Goal: Task Accomplishment & Management: Use online tool/utility

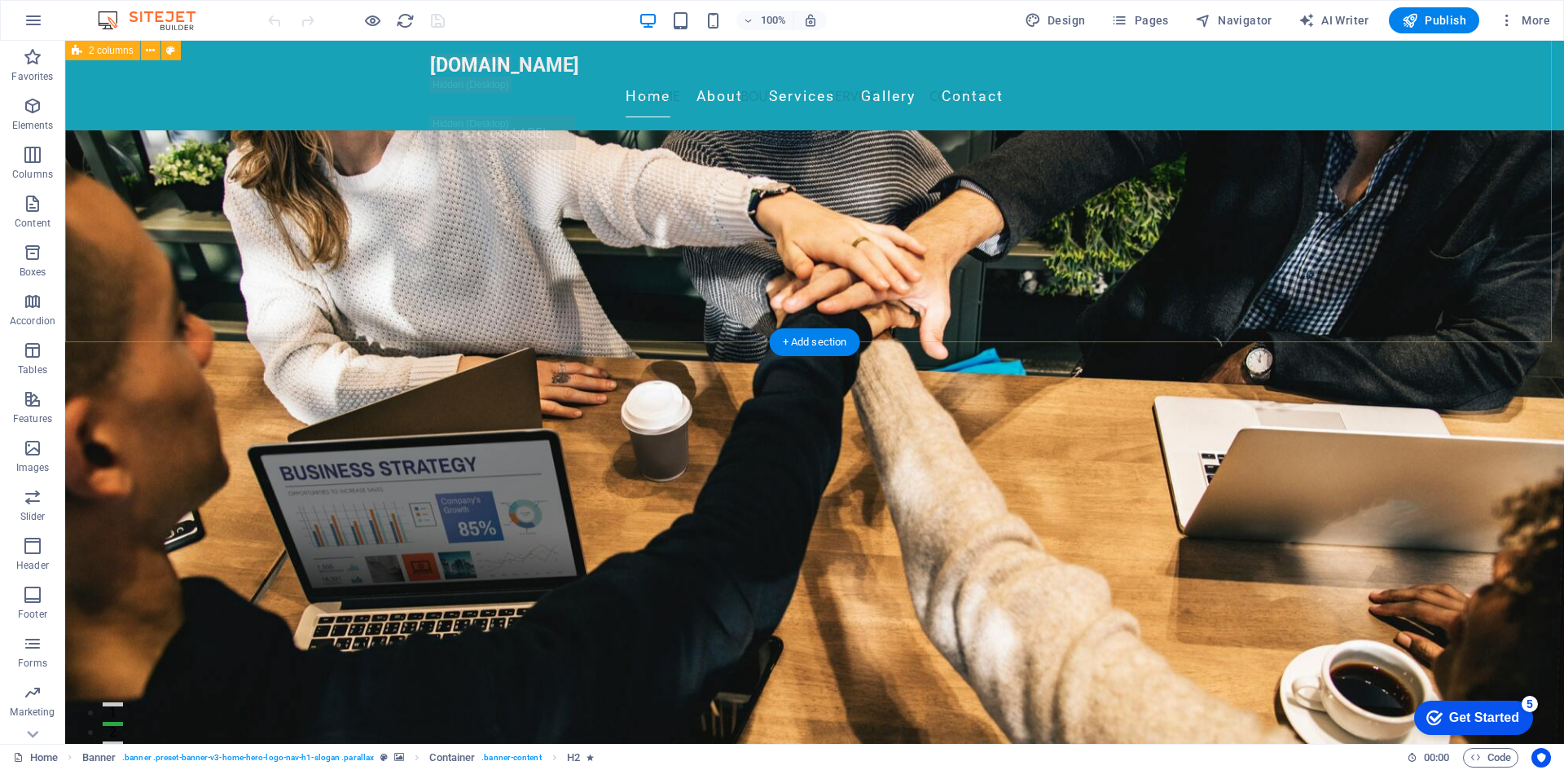
scroll to position [3102, 0]
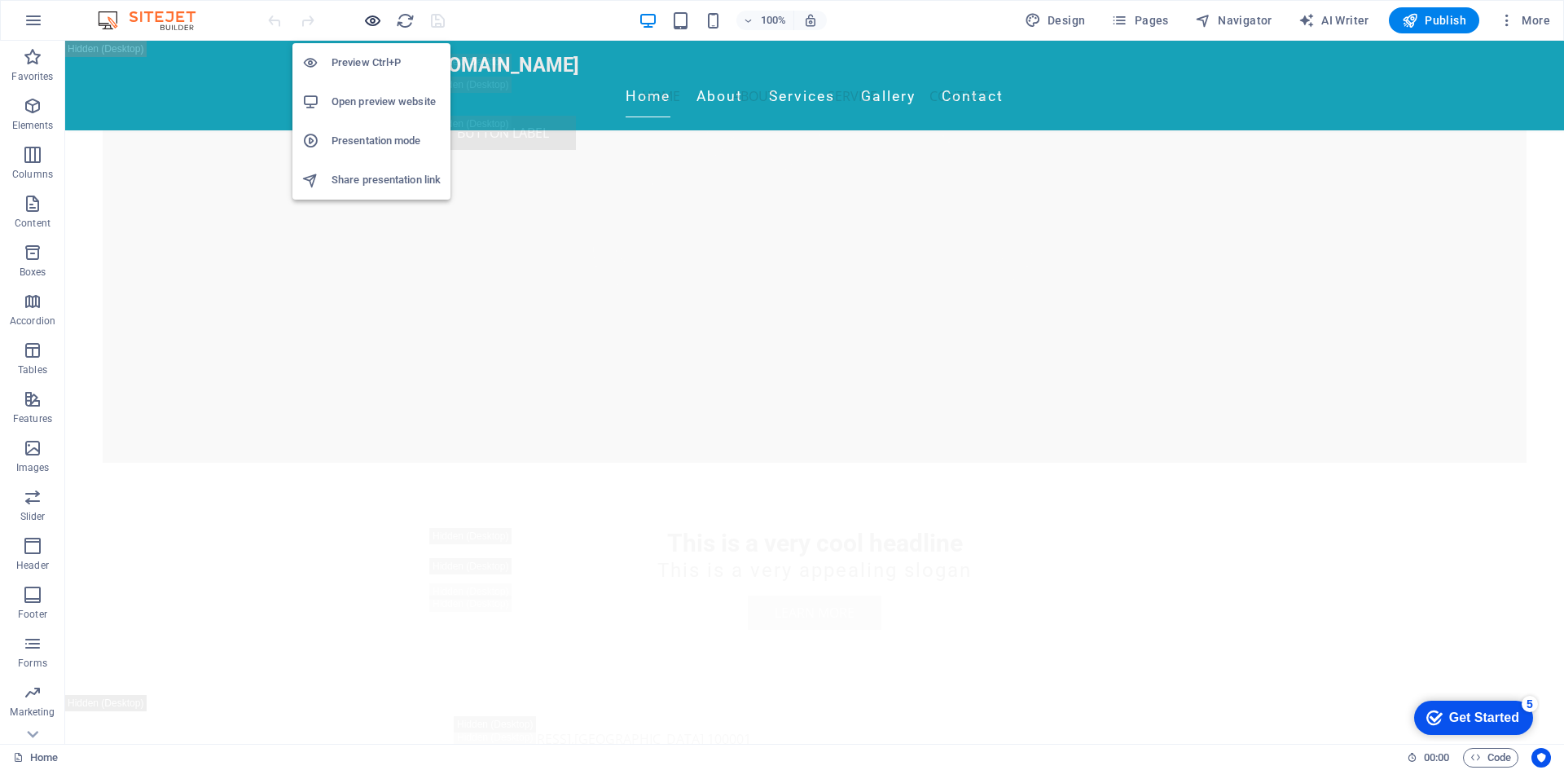
click at [367, 17] on icon "button" at bounding box center [372, 20] width 19 height 19
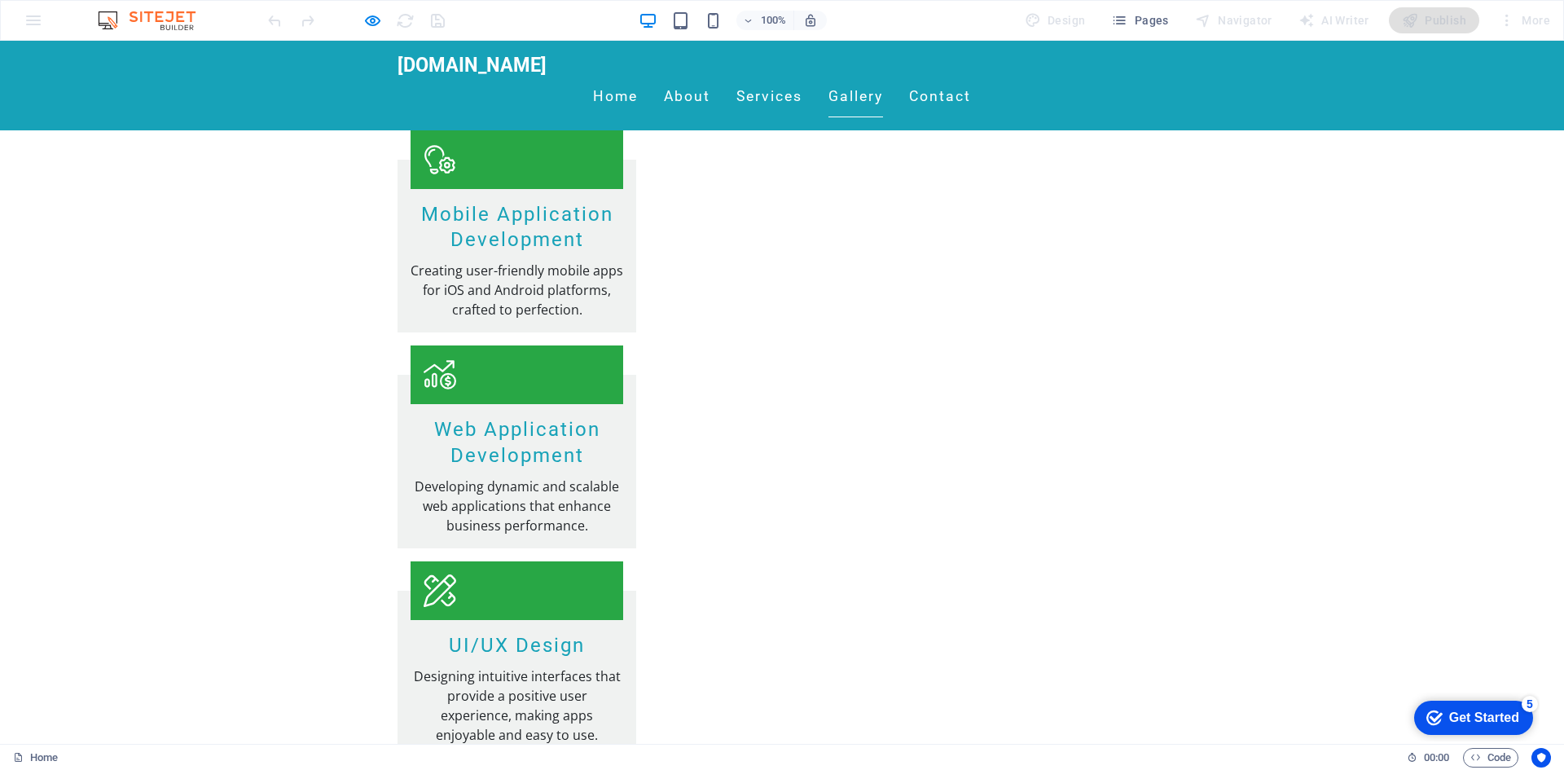
scroll to position [1805, 0]
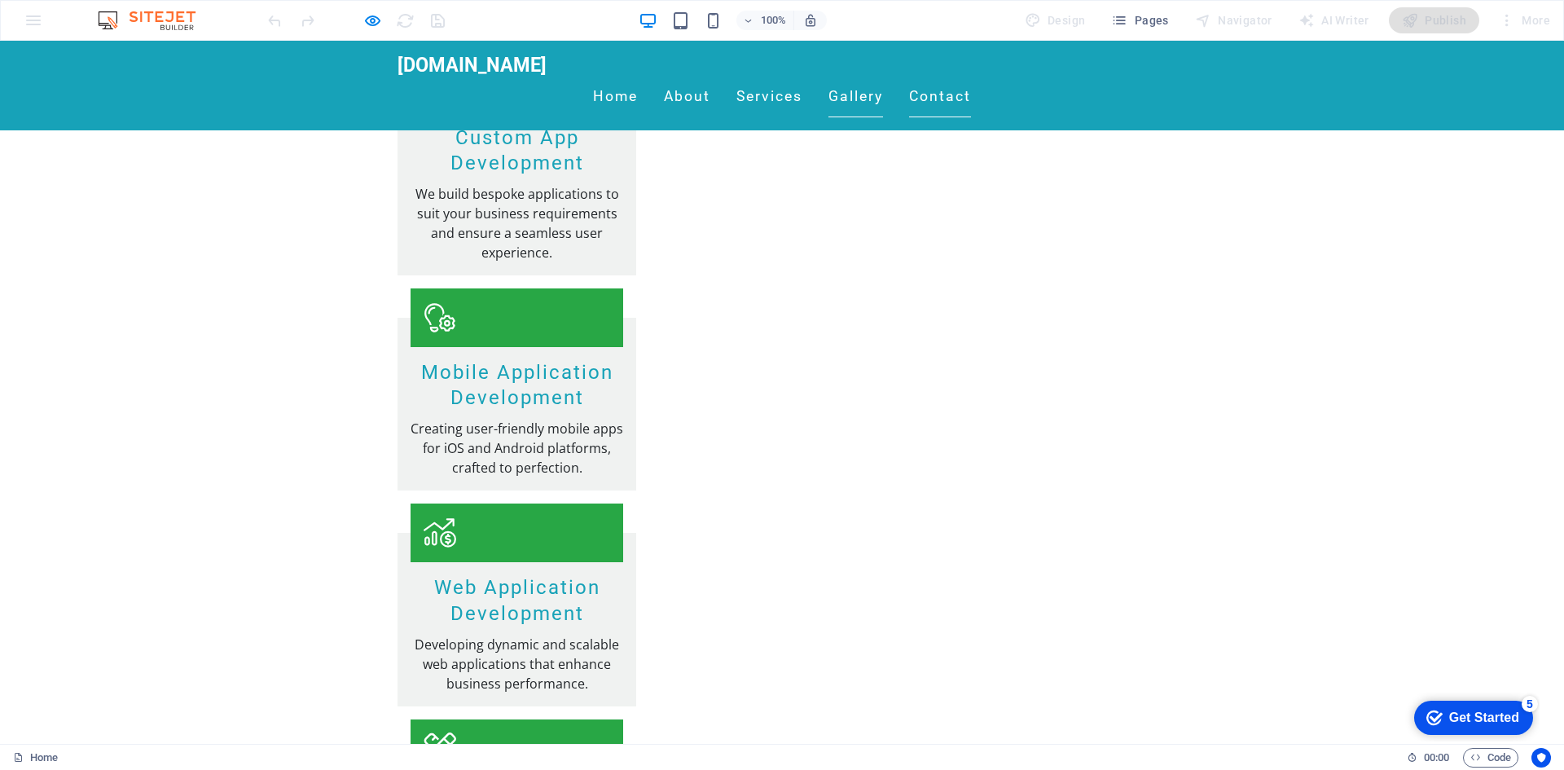
click at [971, 77] on link "Contact" at bounding box center [940, 97] width 62 height 41
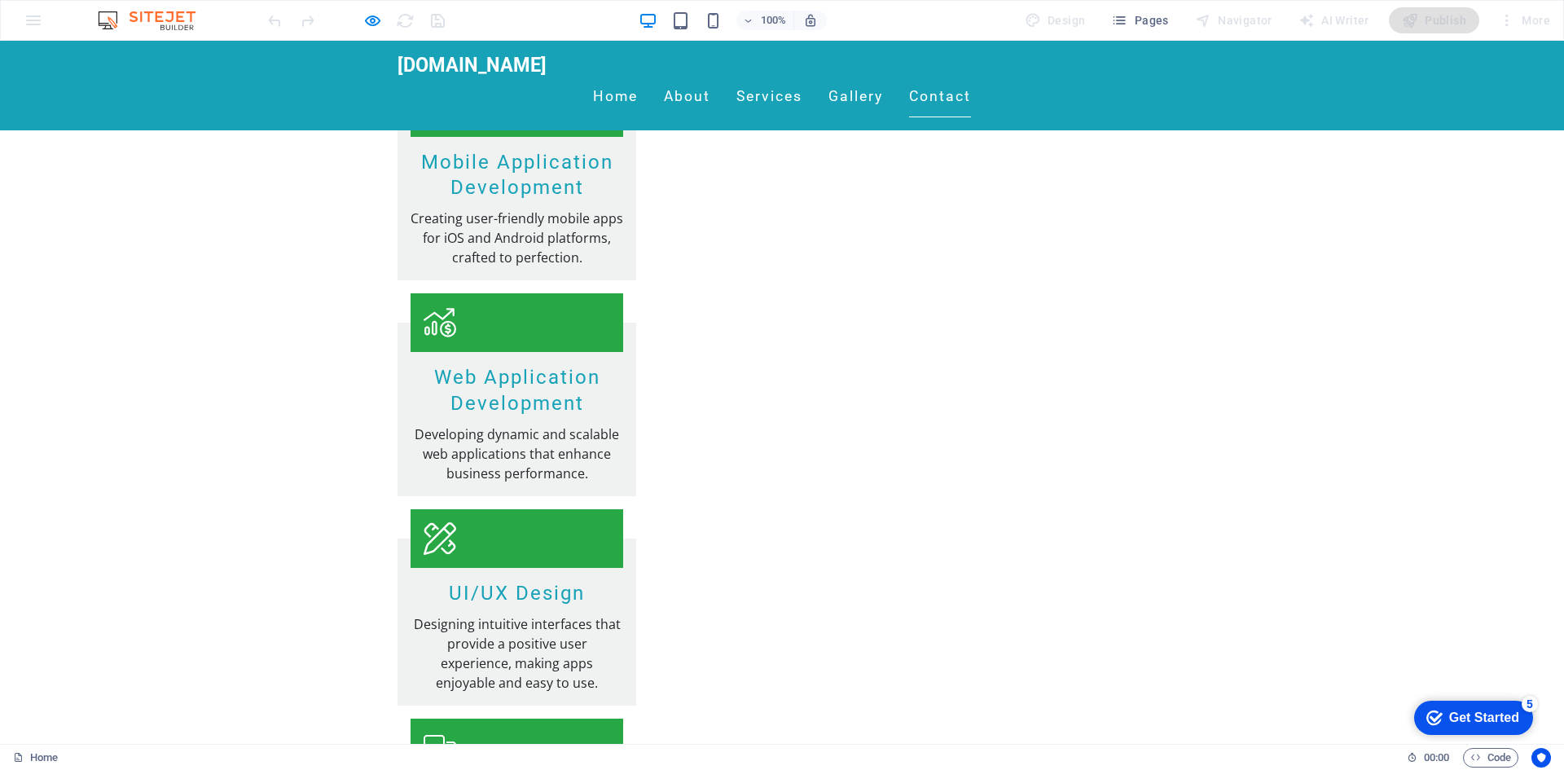
scroll to position [2030, 0]
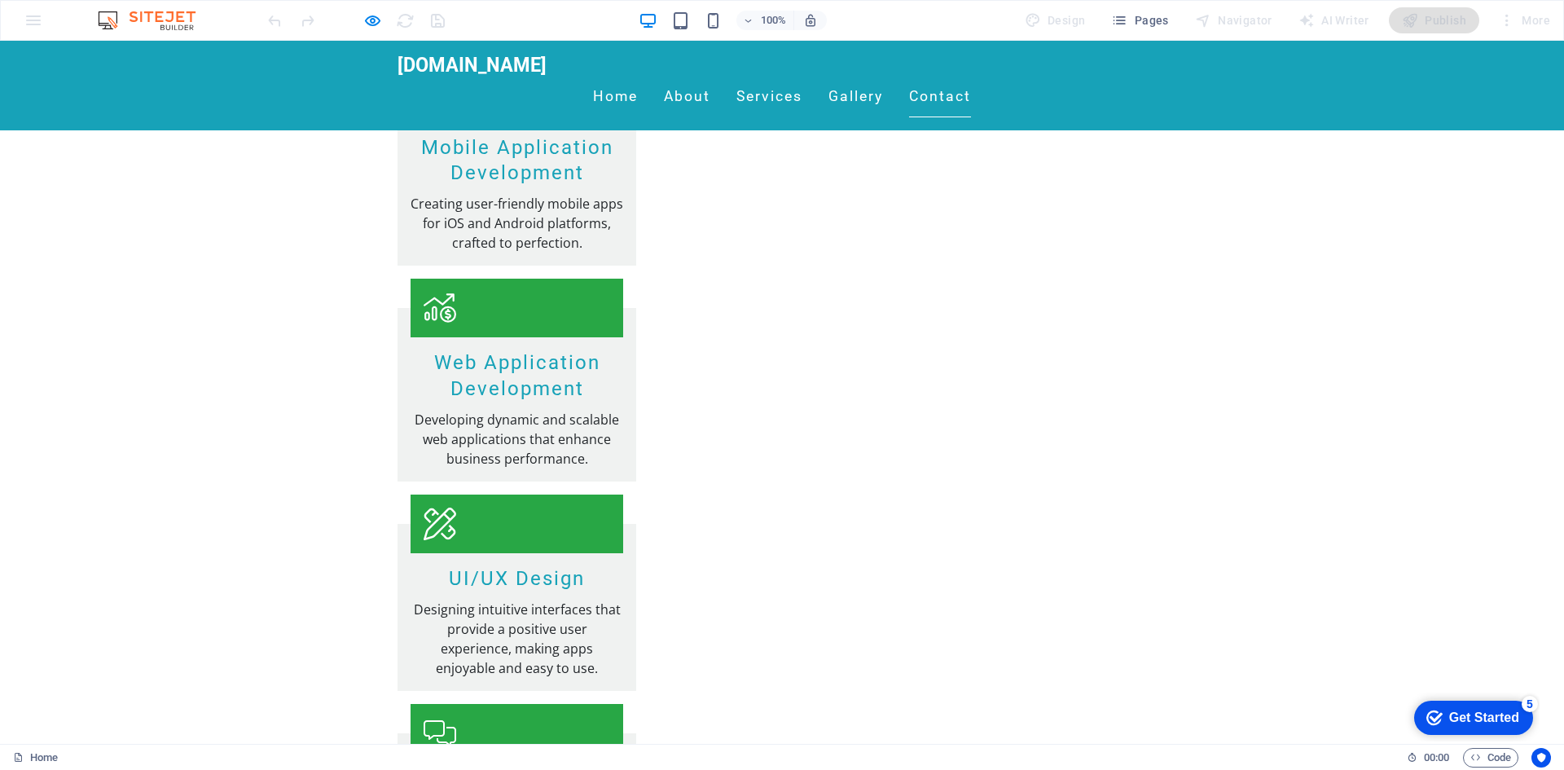
checkbox input "true"
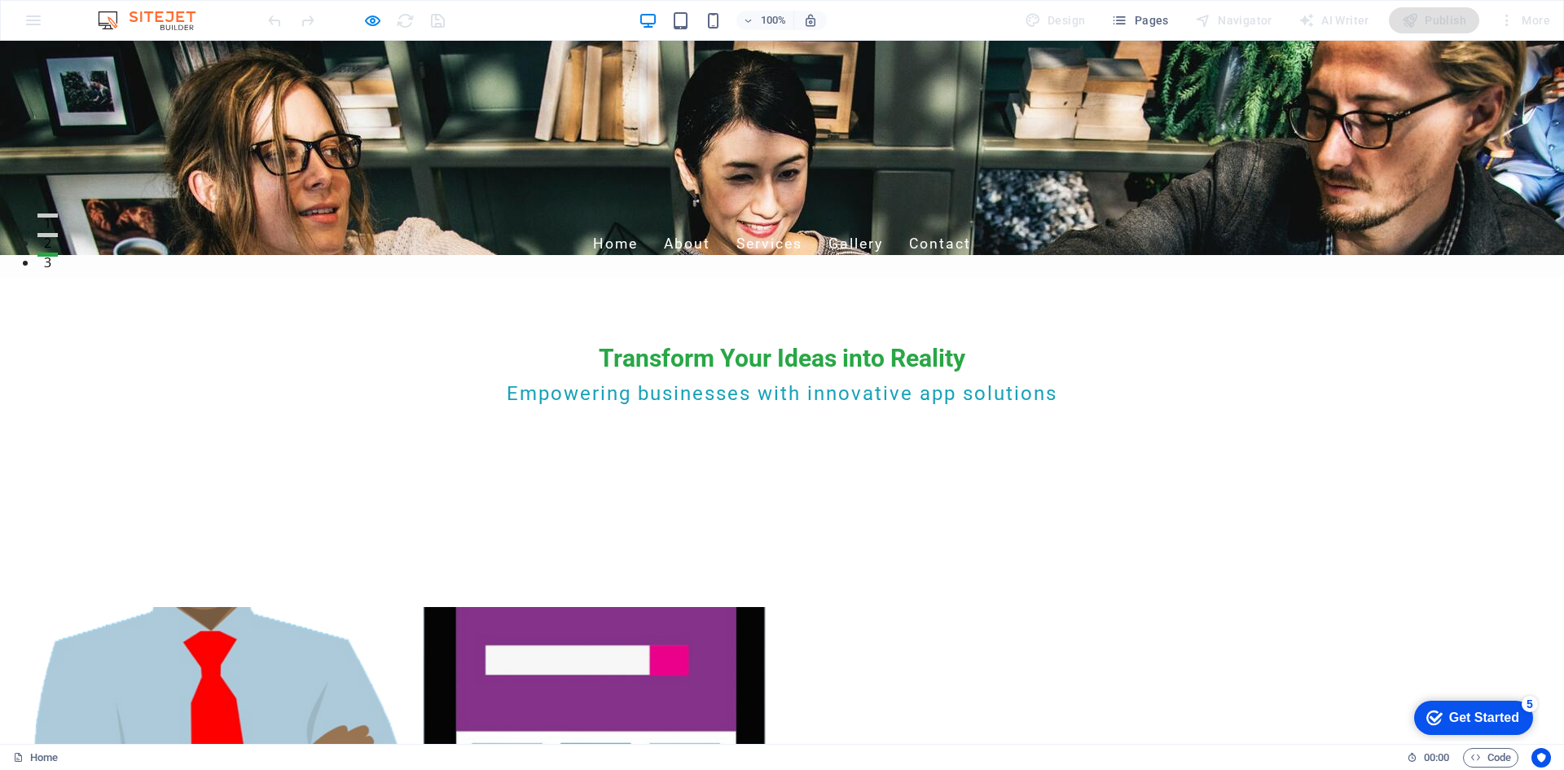
scroll to position [0, 0]
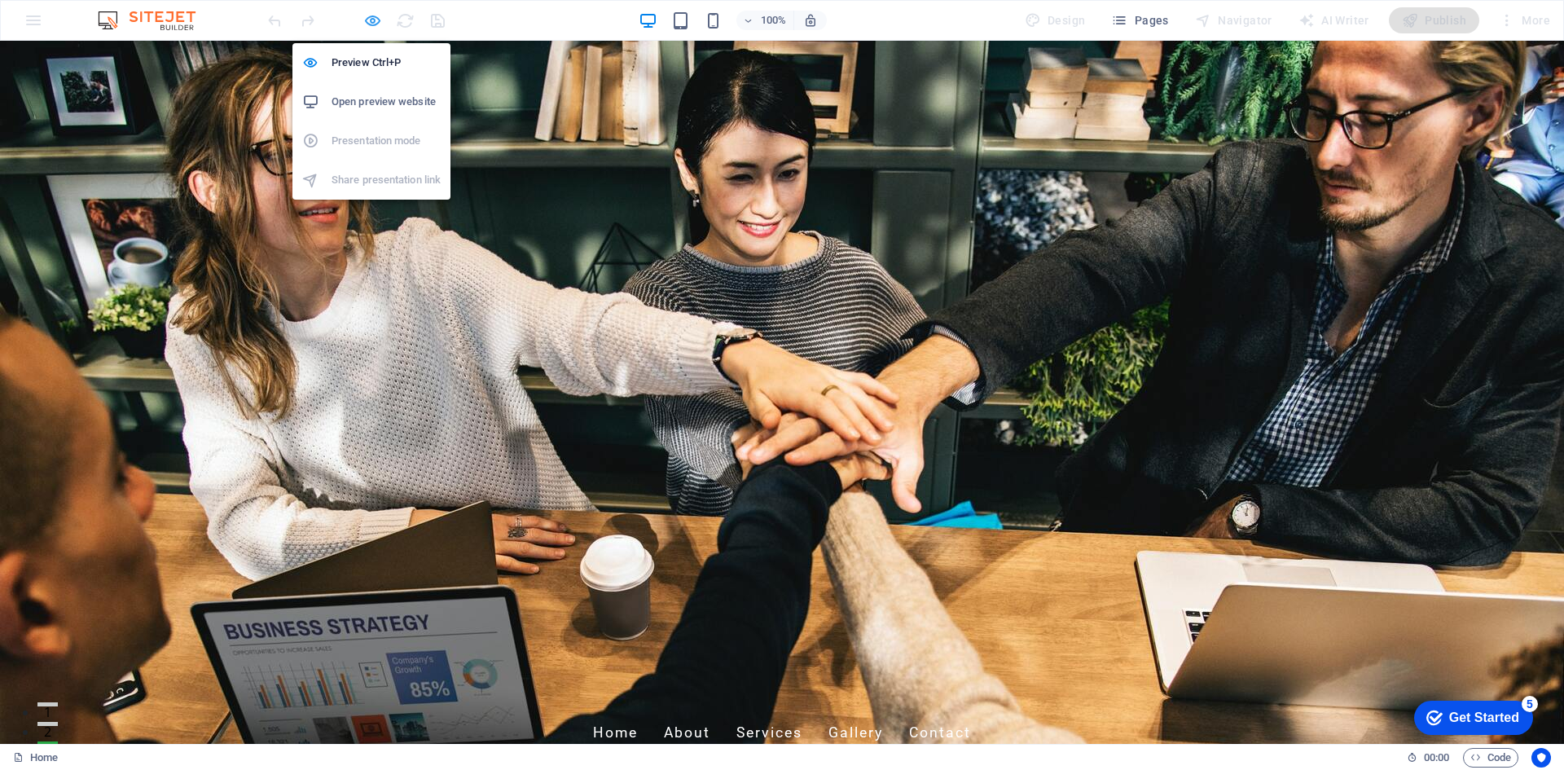
click at [367, 15] on icon "button" at bounding box center [372, 20] width 19 height 19
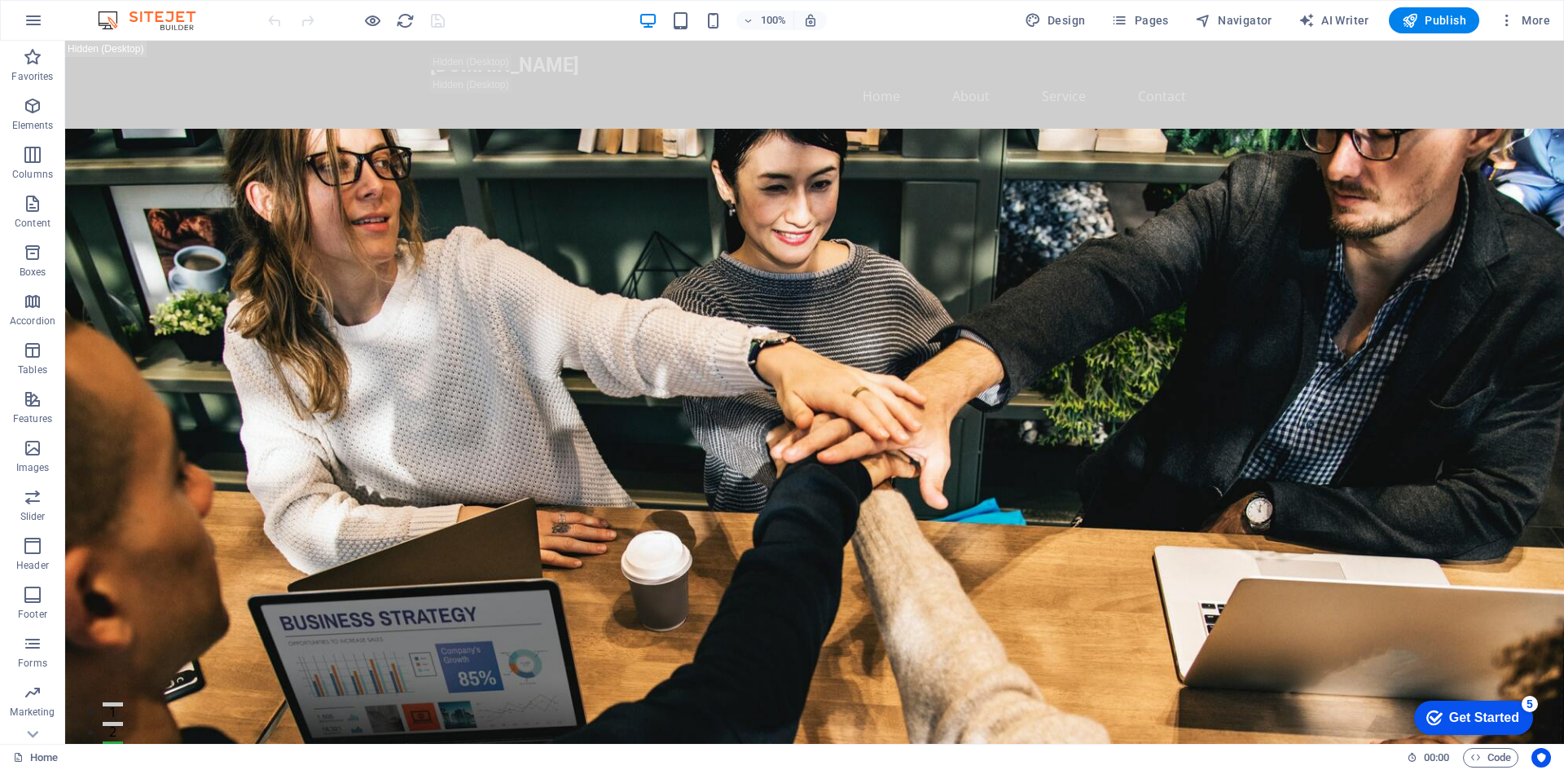
click at [192, 17] on img at bounding box center [155, 21] width 122 height 20
click at [167, 23] on img at bounding box center [155, 21] width 122 height 20
click at [110, 23] on img at bounding box center [155, 21] width 122 height 20
click at [118, 23] on img at bounding box center [155, 21] width 122 height 20
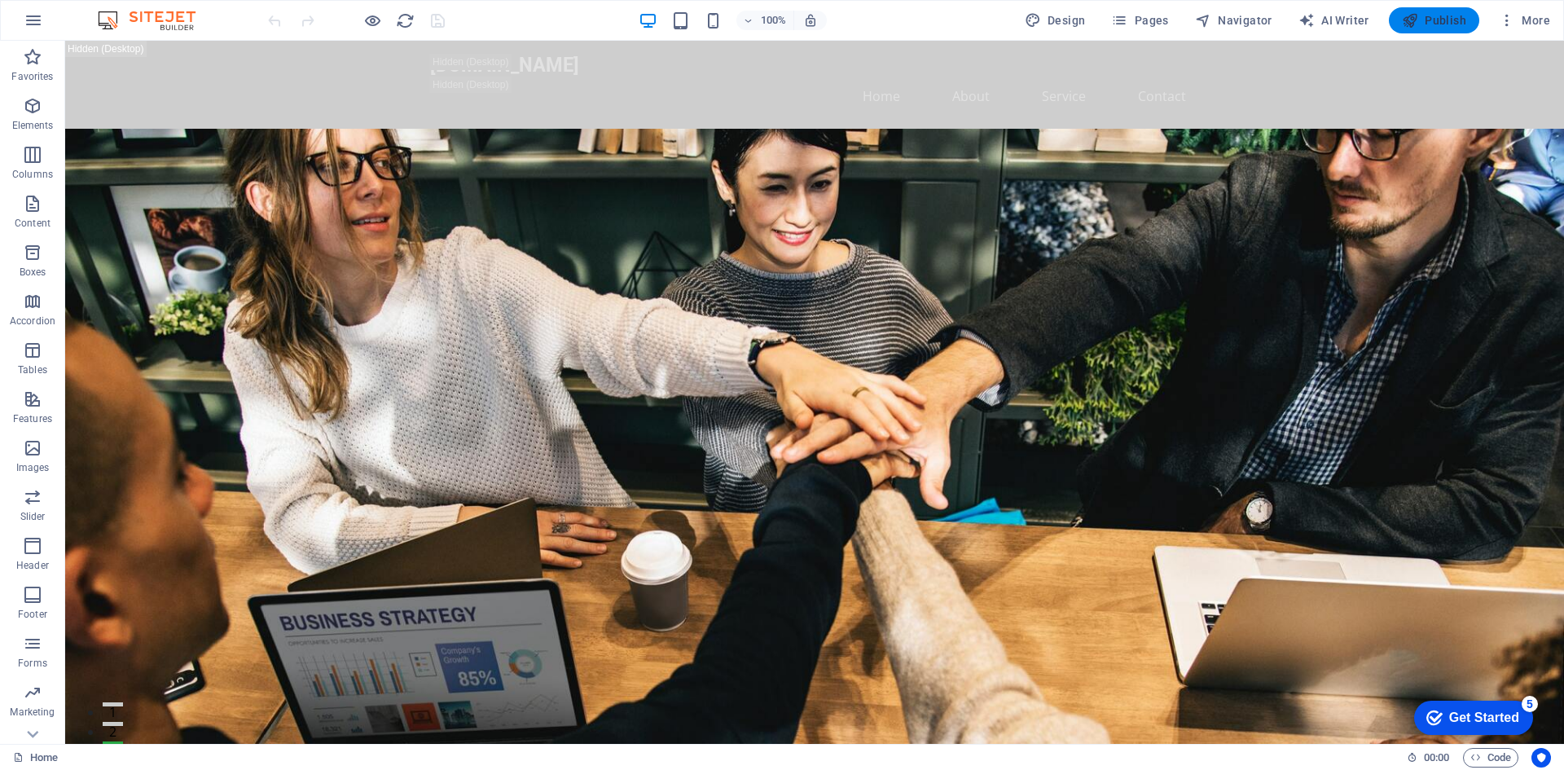
click at [1435, 17] on span "Publish" at bounding box center [1434, 20] width 64 height 16
